Goal: Information Seeking & Learning: Learn about a topic

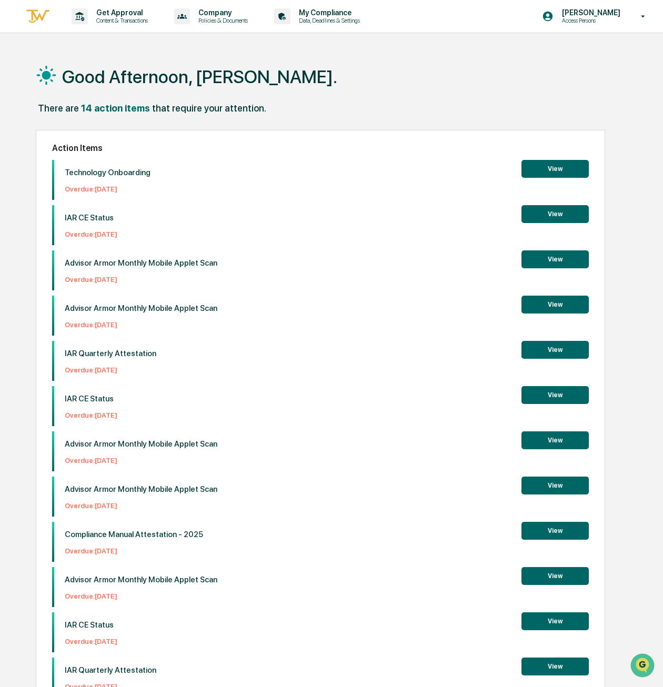
click at [553, 534] on button "View" at bounding box center [554, 531] width 67 height 18
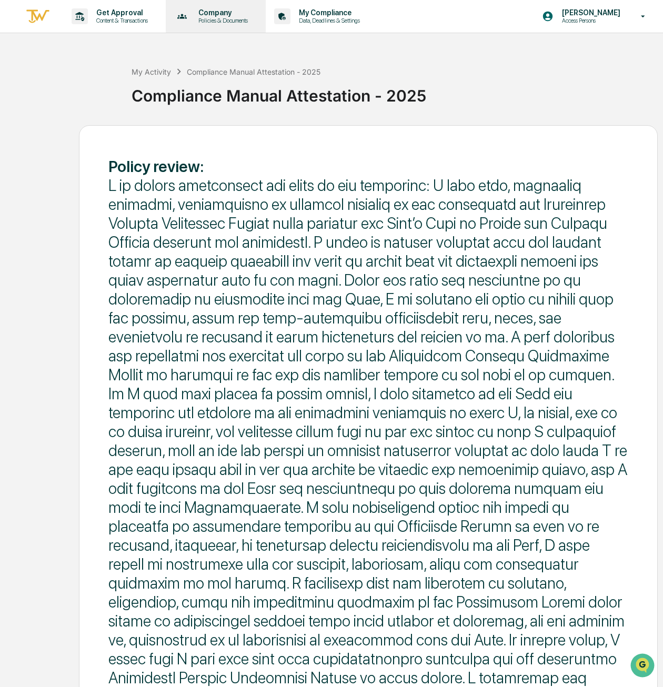
click at [228, 13] on p "Company" at bounding box center [221, 12] width 63 height 8
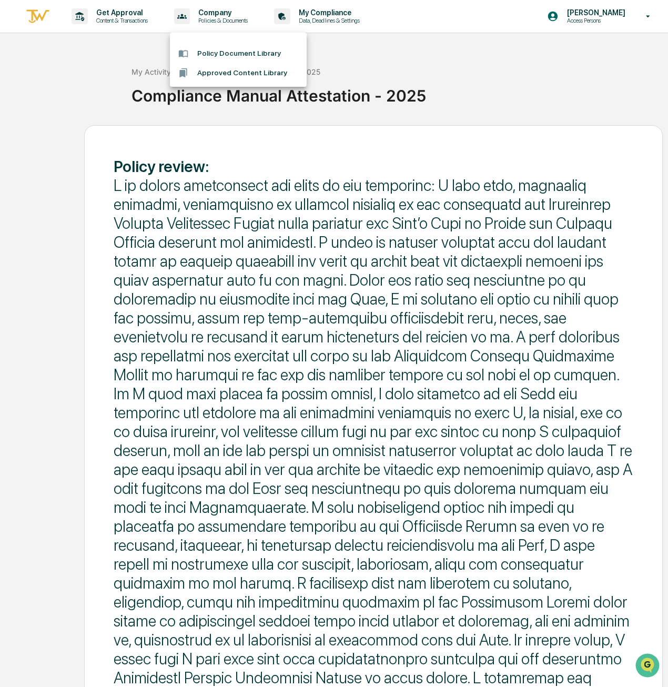
click at [222, 52] on li "Policy Document Library" at bounding box center [238, 53] width 137 height 19
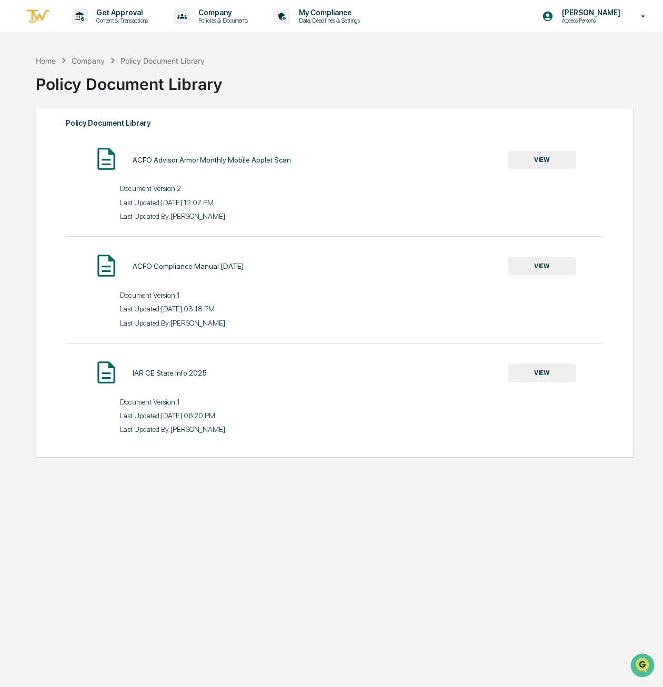
click at [206, 267] on div "ACFO Compliance Manual [DATE]" at bounding box center [188, 266] width 111 height 8
click at [535, 265] on button "VIEW" at bounding box center [541, 266] width 68 height 18
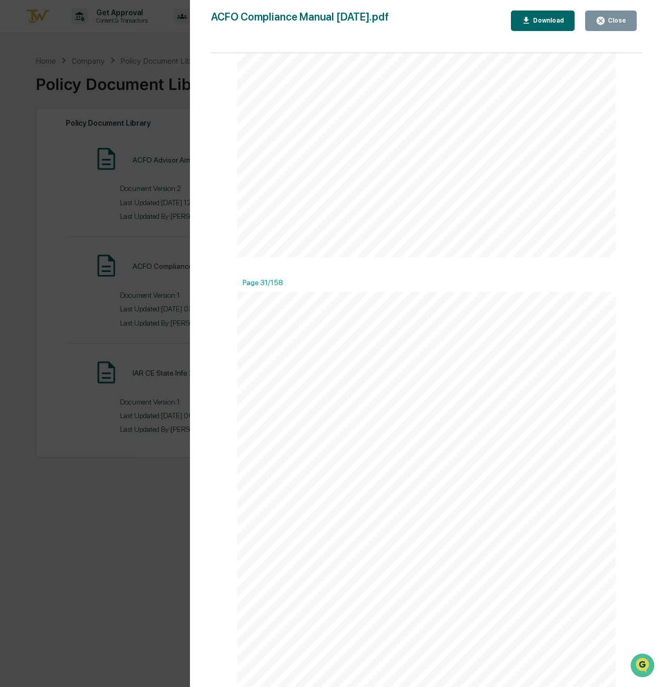
scroll to position [15498, 0]
click at [603, 19] on icon "button" at bounding box center [600, 21] width 8 height 8
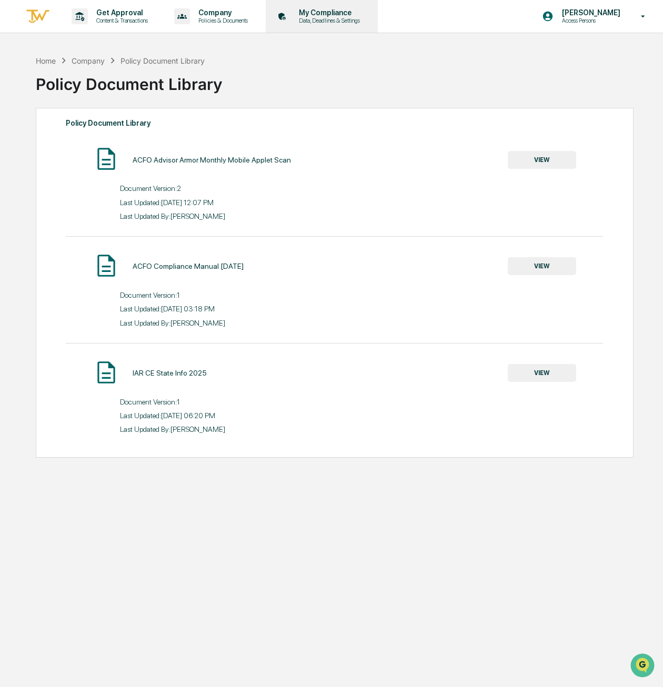
click at [328, 11] on p "My Compliance" at bounding box center [327, 12] width 75 height 8
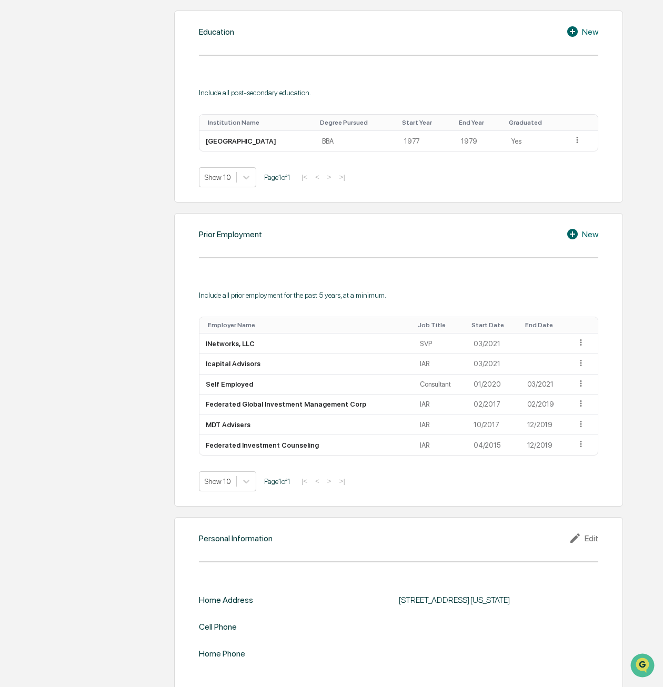
scroll to position [560, 0]
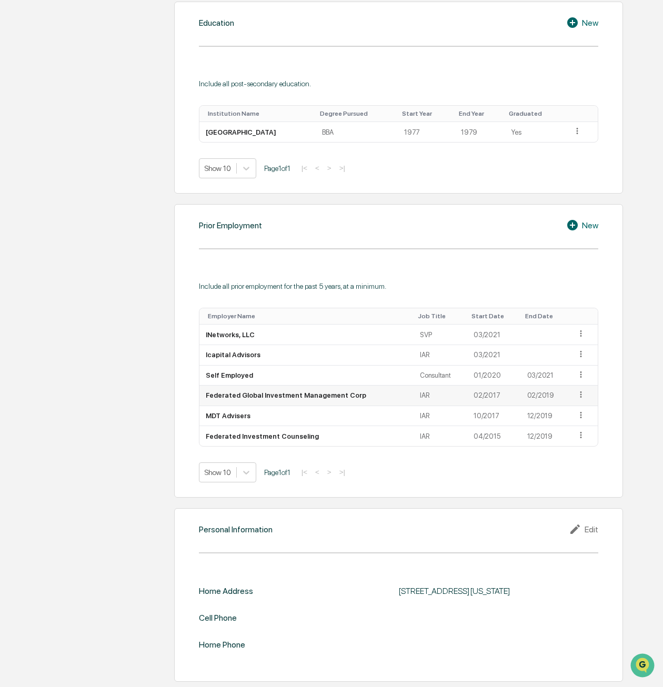
click at [577, 392] on icon at bounding box center [581, 395] width 10 height 10
click at [612, 470] on div "Prior Employment New Include all prior employment for the past 5 years, at a mi…" at bounding box center [398, 350] width 449 height 293
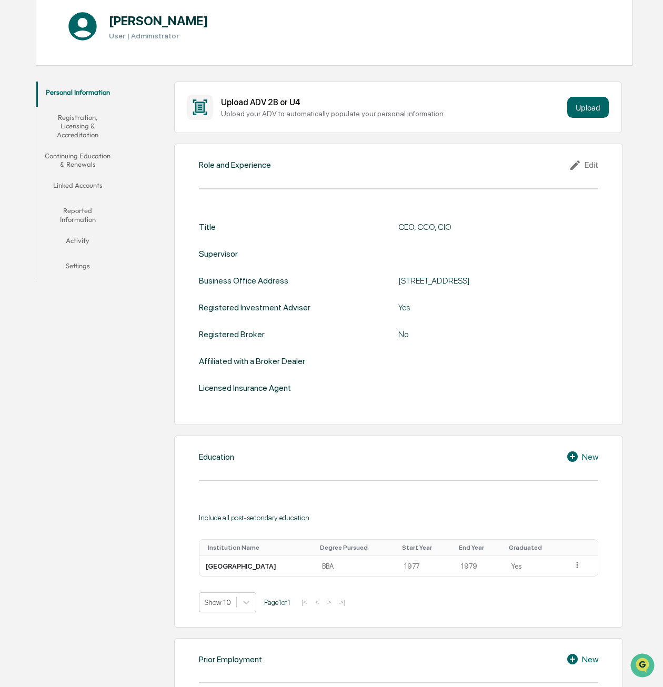
scroll to position [0, 0]
